Goal: Navigation & Orientation: Find specific page/section

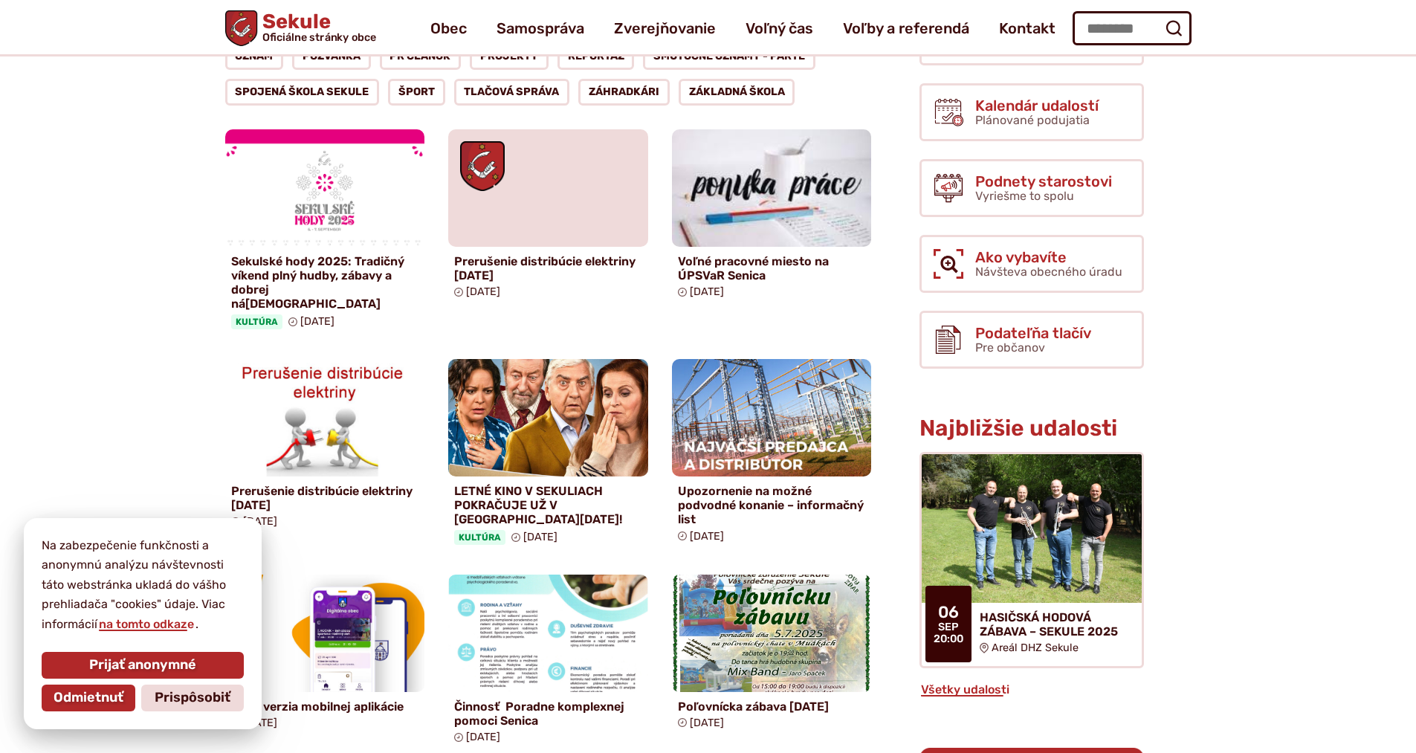
scroll to position [297, 0]
click at [545, 201] on figure at bounding box center [548, 188] width 200 height 117
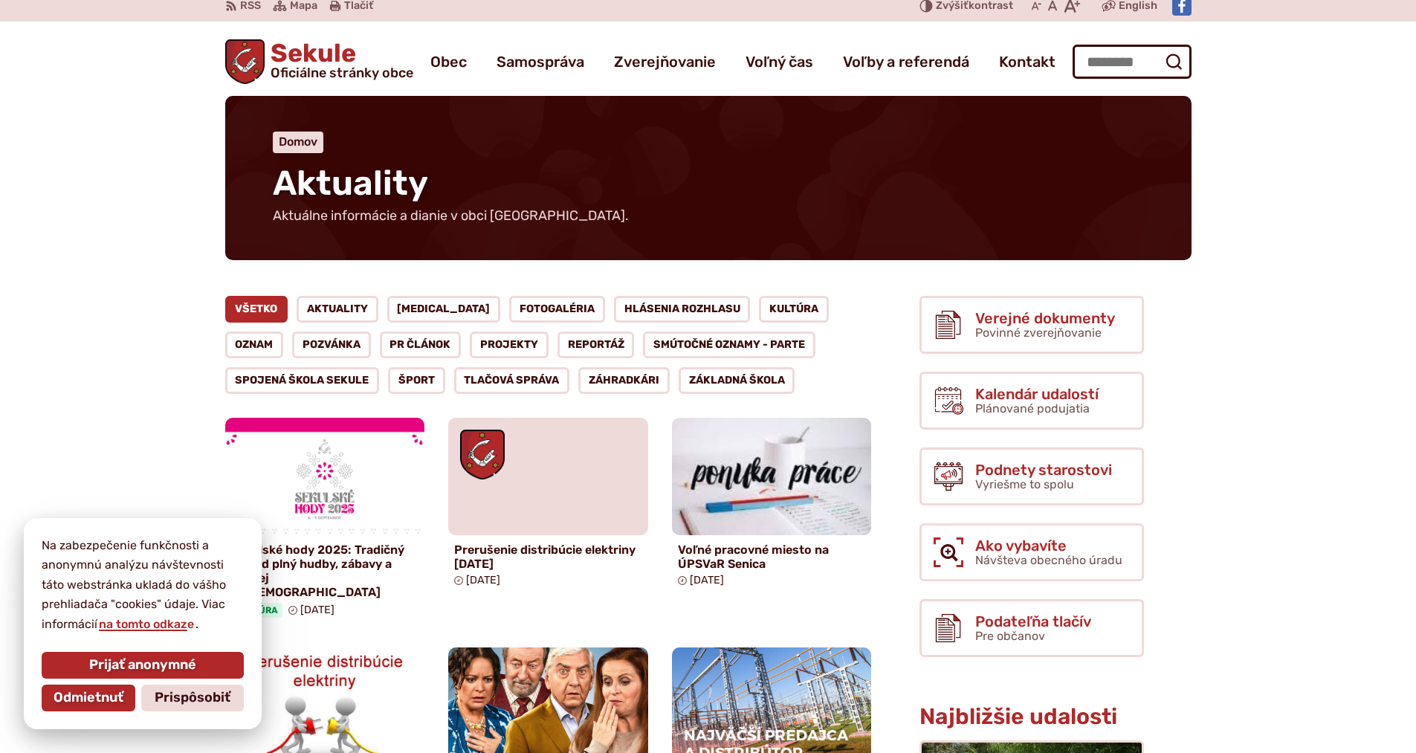
scroll to position [0, 0]
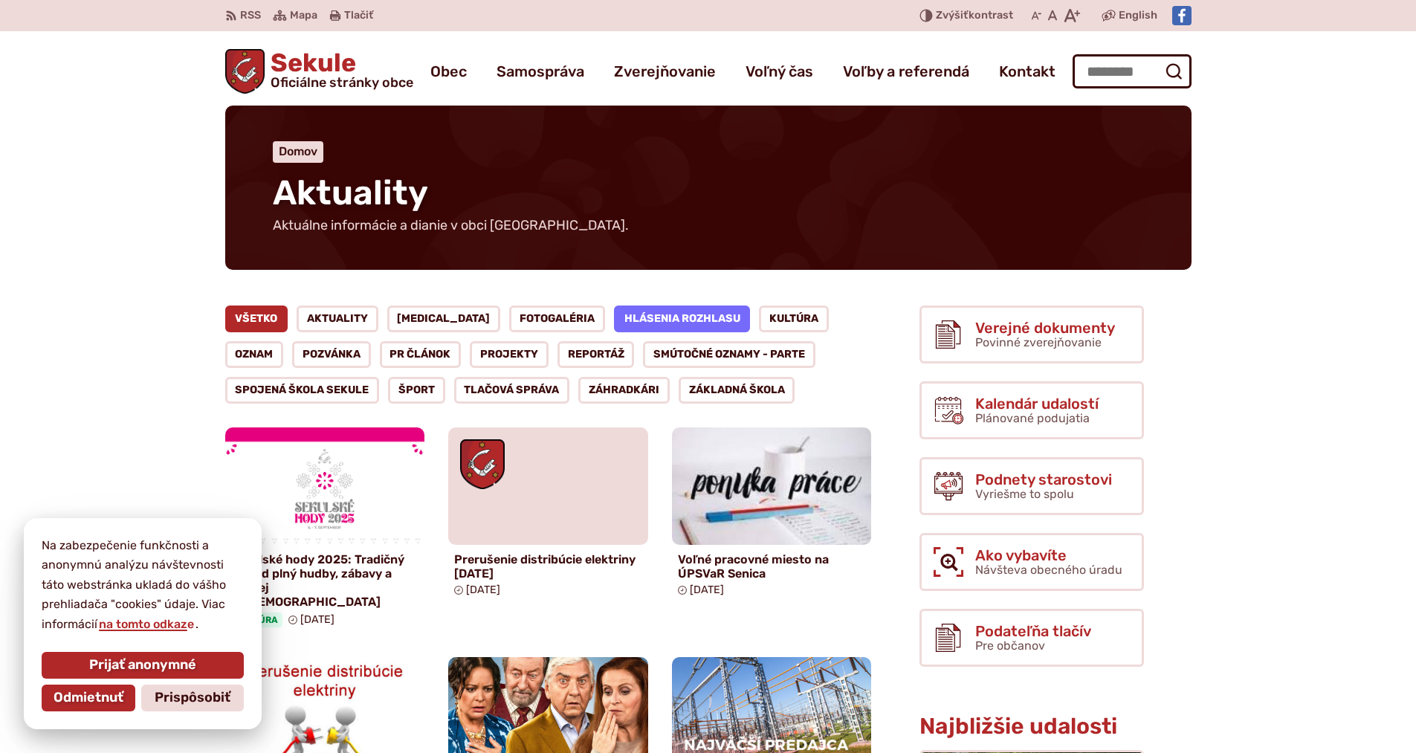
click at [641, 316] on link "Hlásenia rozhlasu" at bounding box center [682, 318] width 137 height 27
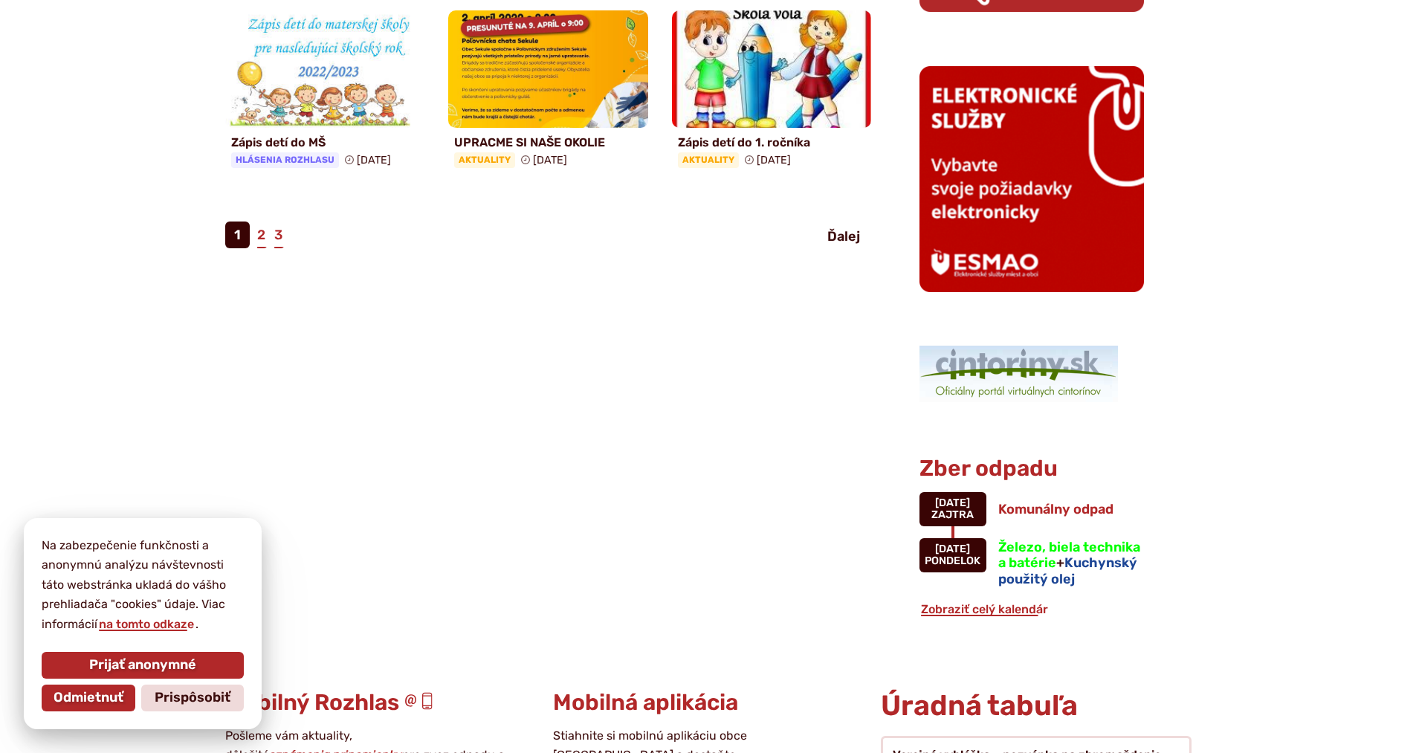
scroll to position [1115, 0]
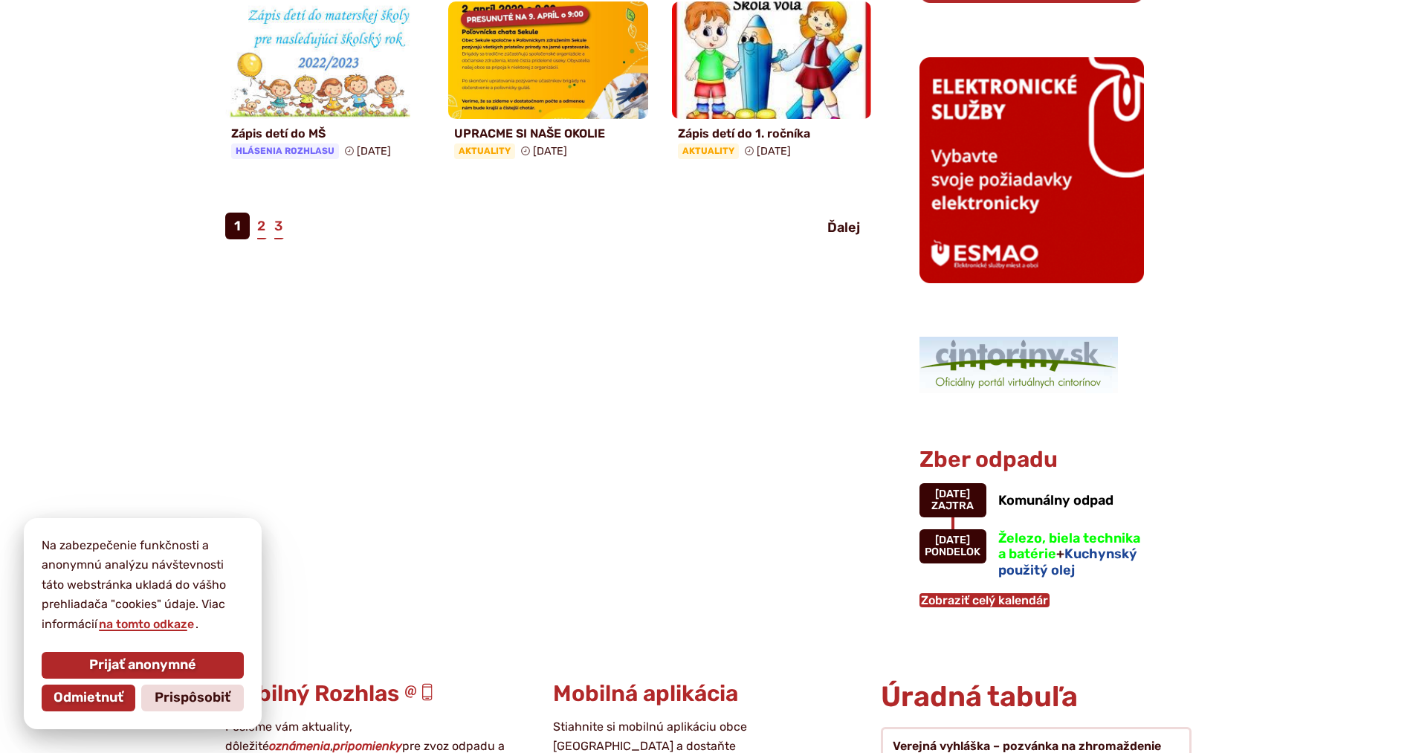
click at [1012, 595] on link "Zobraziť celý kalendár" at bounding box center [984, 600] width 130 height 14
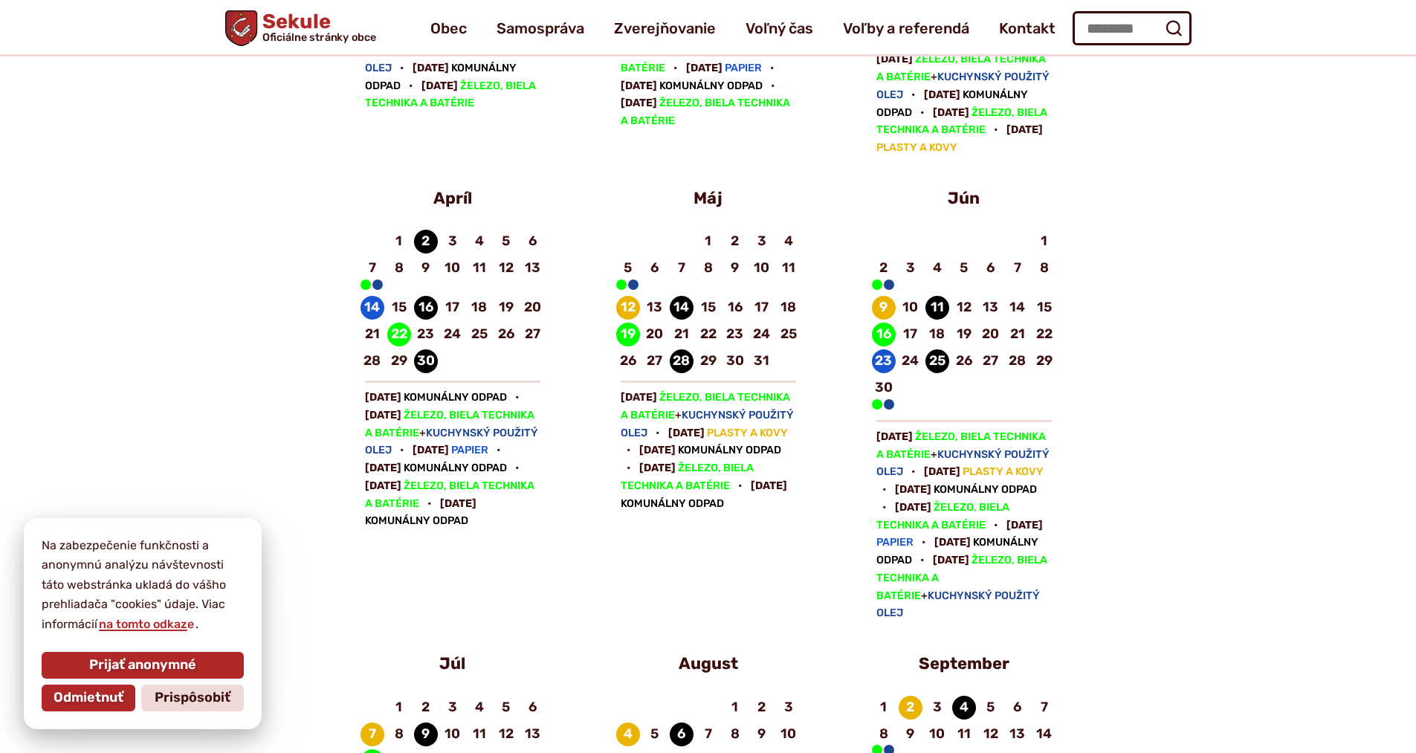
scroll to position [669, 0]
